Goal: Information Seeking & Learning: Learn about a topic

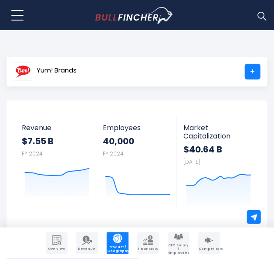
click at [97, 69] on div "Yum! Brands +" at bounding box center [137, 72] width 261 height 30
click at [258, 14] on img at bounding box center [262, 15] width 11 height 11
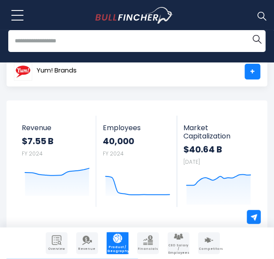
click at [216, 48] on input "search" at bounding box center [137, 41] width 258 height 22
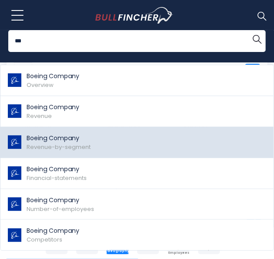
type input "***"
click at [88, 140] on p "Boeing Company" at bounding box center [59, 138] width 64 height 9
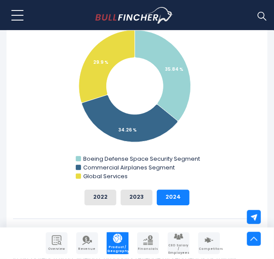
scroll to position [379, 0]
